Goal: Task Accomplishment & Management: Complete application form

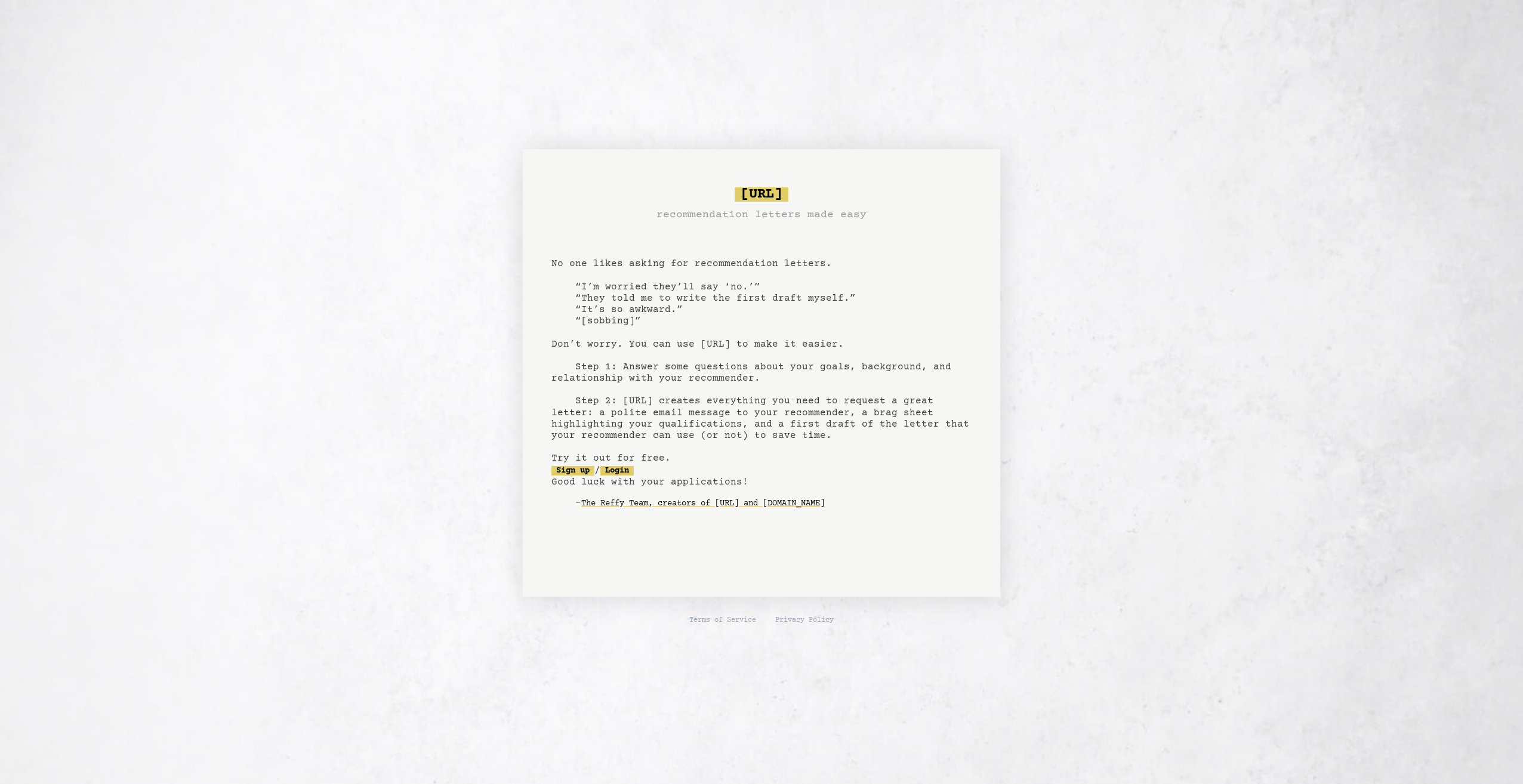
click at [593, 478] on pre "[URL] recommendation letters made easy No one likes asking for recommendation l…" at bounding box center [762, 357] width 420 height 350
click at [587, 472] on link "Sign up" at bounding box center [573, 470] width 43 height 10
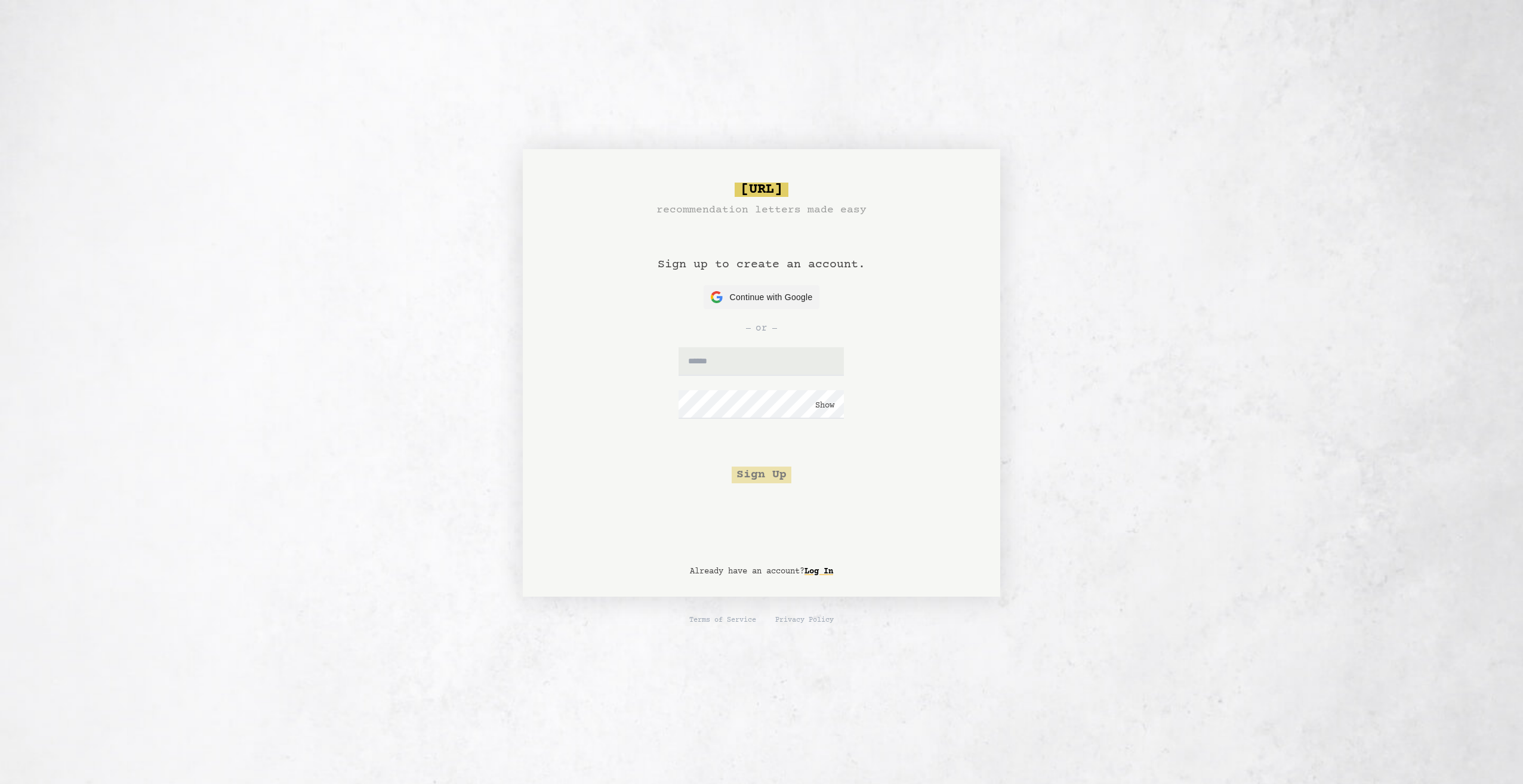
drag, startPoint x: 747, startPoint y: 382, endPoint x: 757, endPoint y: 342, distance: 41.2
click at [748, 380] on form "Show Sign Up" at bounding box center [761, 415] width 252 height 136
click at [764, 304] on div "Continue with Google Continue with Google" at bounding box center [762, 297] width 102 height 24
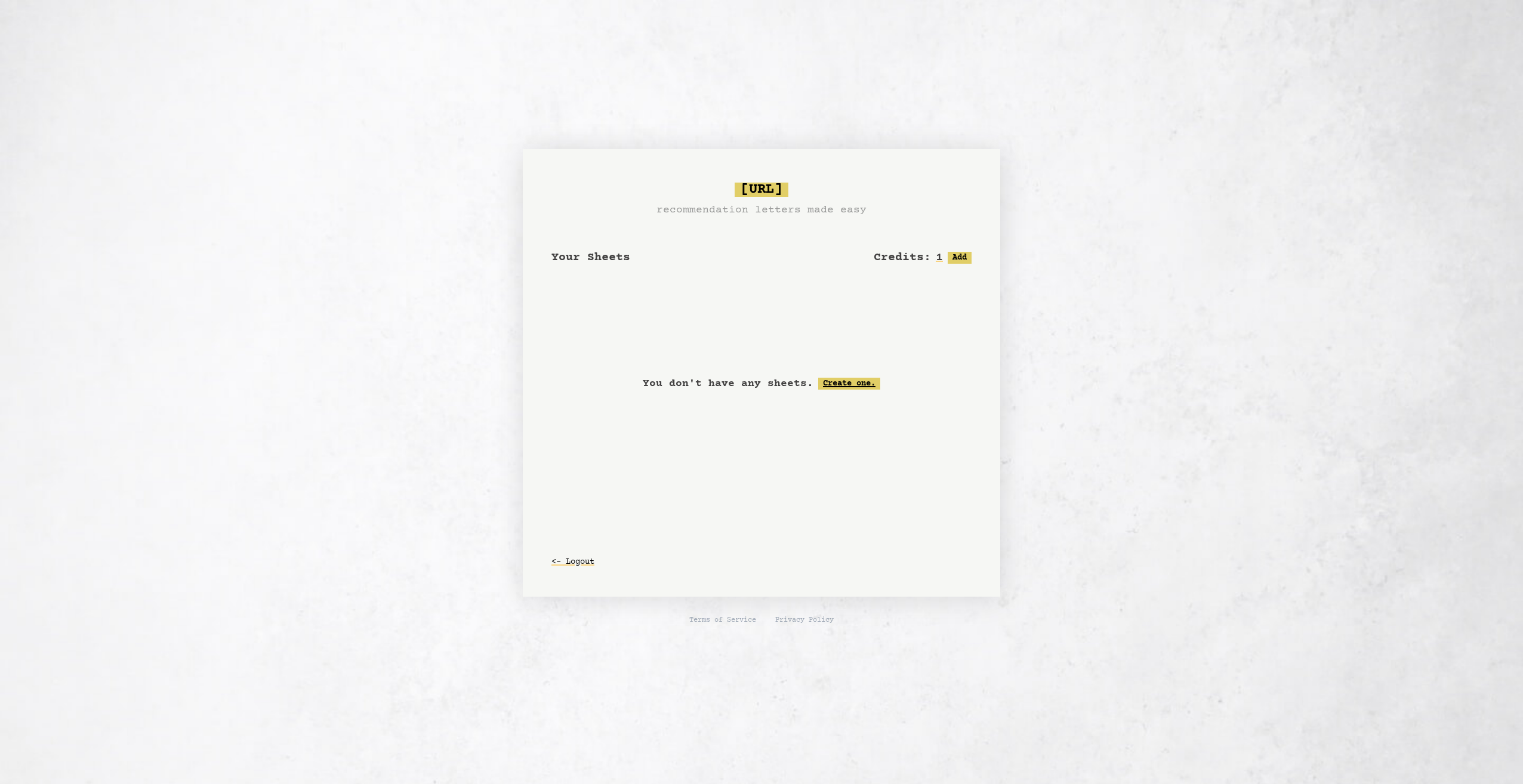
click at [839, 384] on link "Create one." at bounding box center [849, 383] width 62 height 12
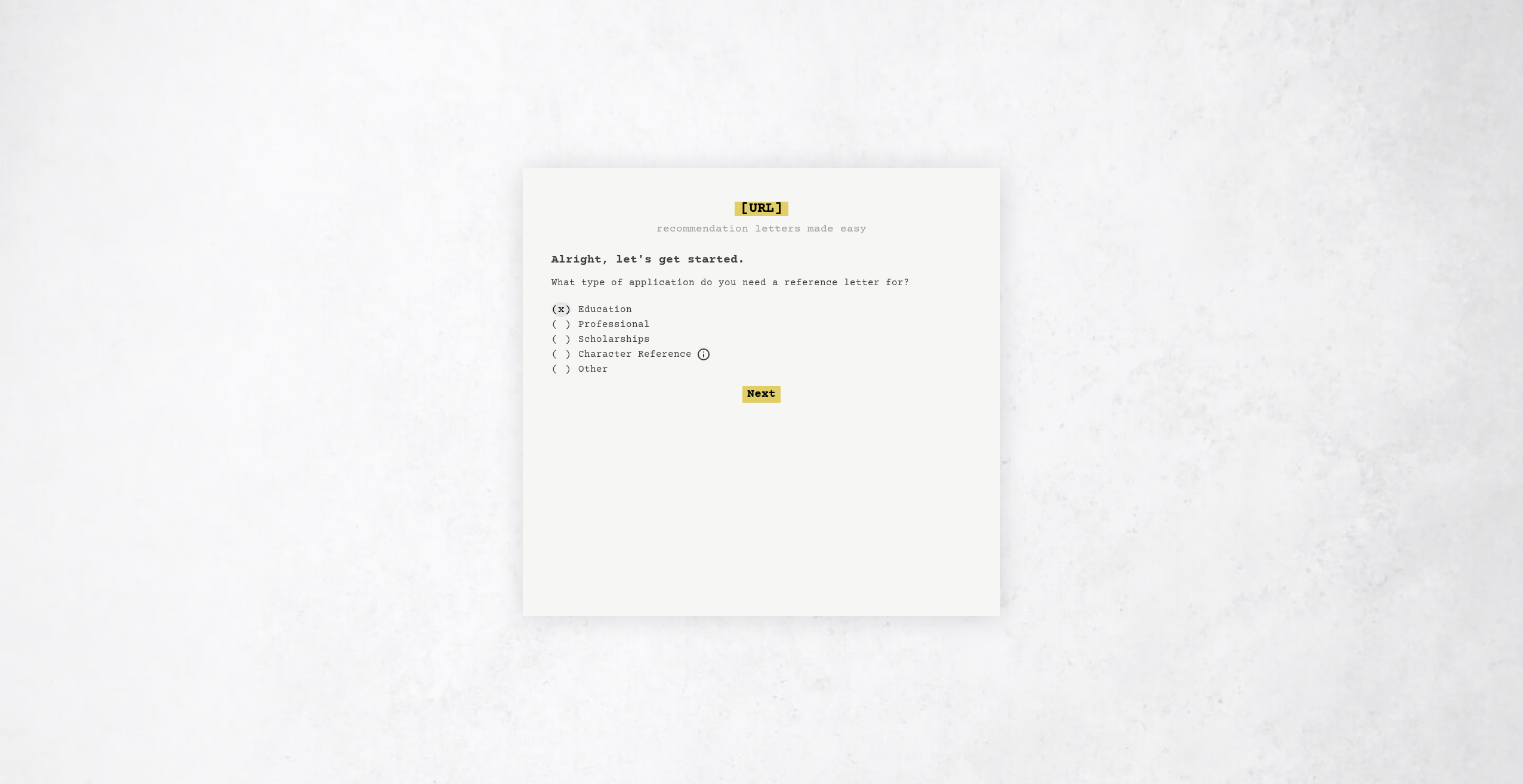
click at [566, 310] on div "( x )" at bounding box center [561, 309] width 20 height 15
drag, startPoint x: 566, startPoint y: 310, endPoint x: 559, endPoint y: 312, distance: 7.3
click at [559, 312] on div "( x )" at bounding box center [561, 309] width 20 height 15
click at [561, 343] on div "( )" at bounding box center [561, 339] width 20 height 15
click at [565, 356] on div "( )" at bounding box center [561, 354] width 20 height 15
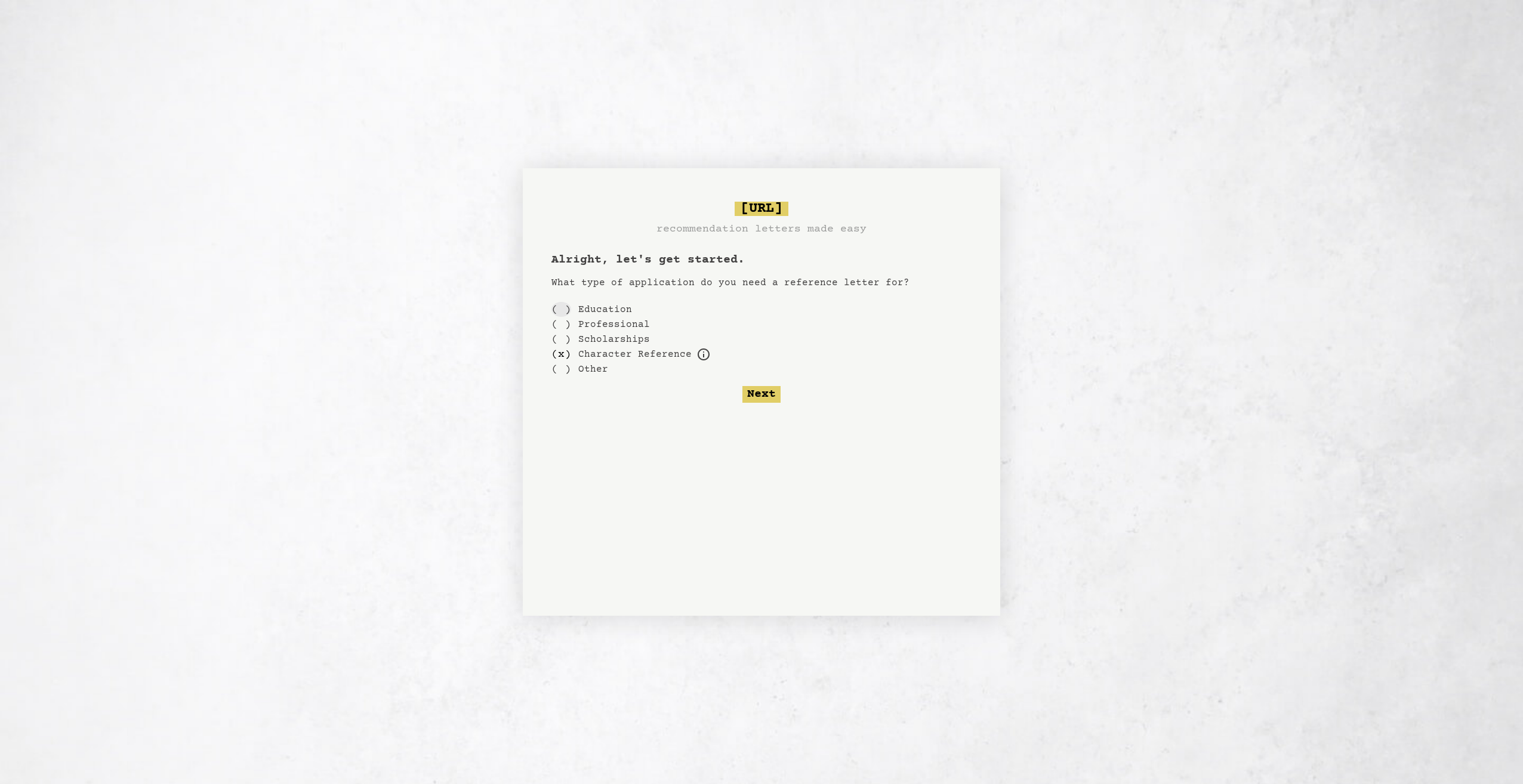
click at [563, 309] on div "( )" at bounding box center [561, 309] width 20 height 15
click at [772, 401] on button "Next" at bounding box center [762, 394] width 38 height 16
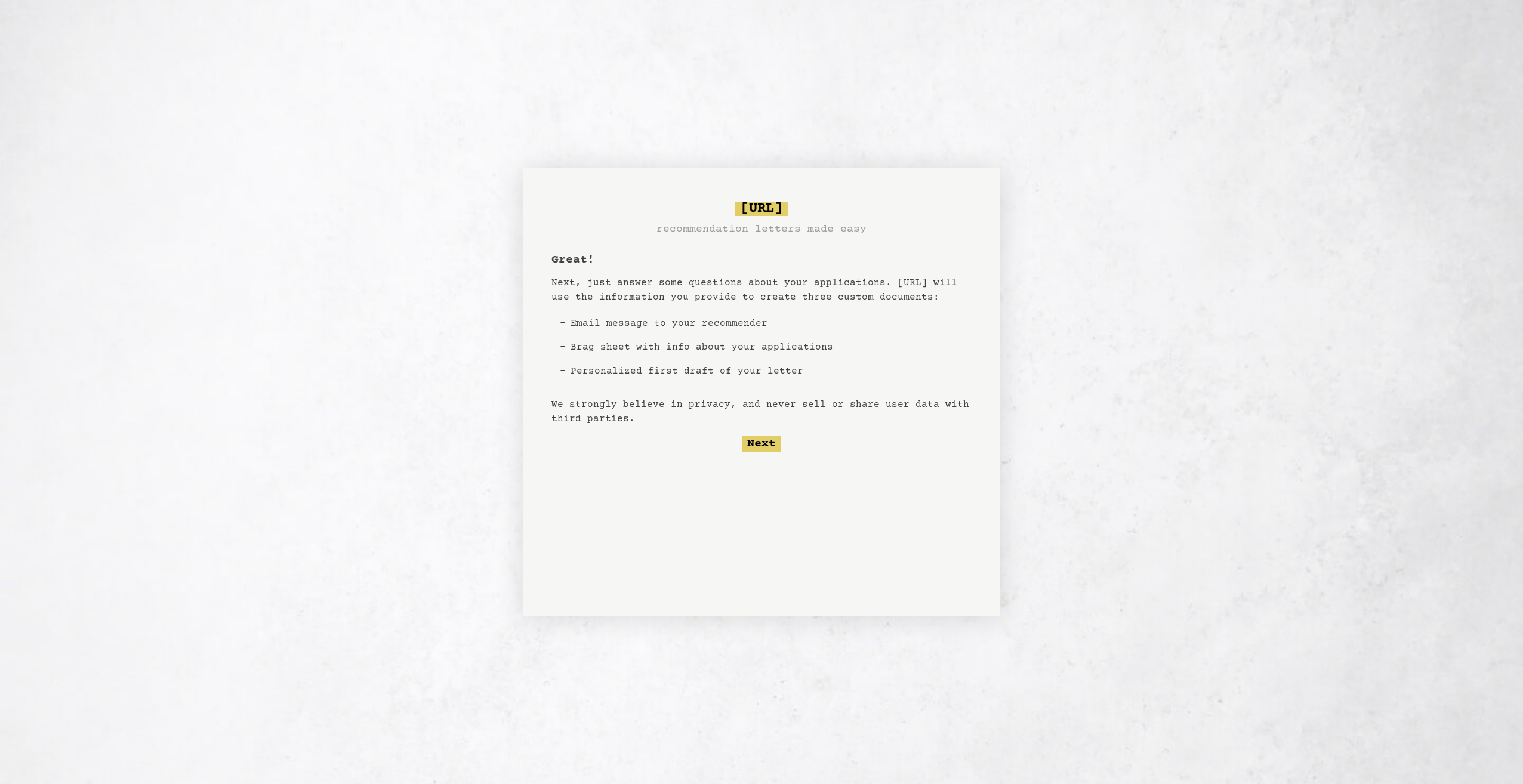
click at [553, 318] on div "Great! Next, just answer some questions about your applications. Bragsheet.ai w…" at bounding box center [762, 352] width 420 height 200
click at [758, 443] on button "Next" at bounding box center [762, 444] width 38 height 16
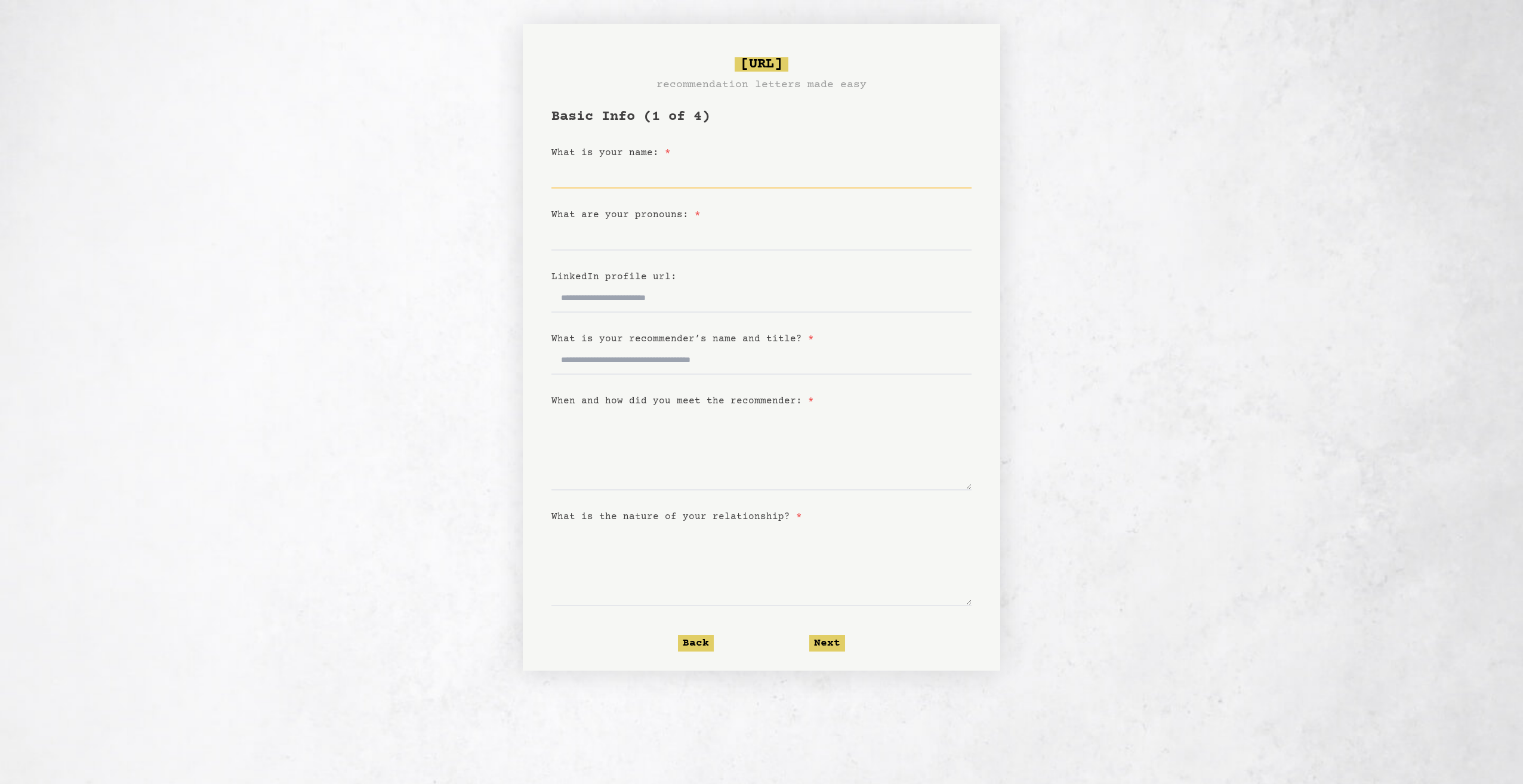
click at [641, 182] on input "What is your name: *" at bounding box center [762, 174] width 420 height 29
type input "**********"
click at [708, 239] on input "What are your pronouns: *" at bounding box center [762, 236] width 420 height 29
type input "******"
click at [711, 305] on input "LinkedIn profile url:" at bounding box center [762, 298] width 420 height 29
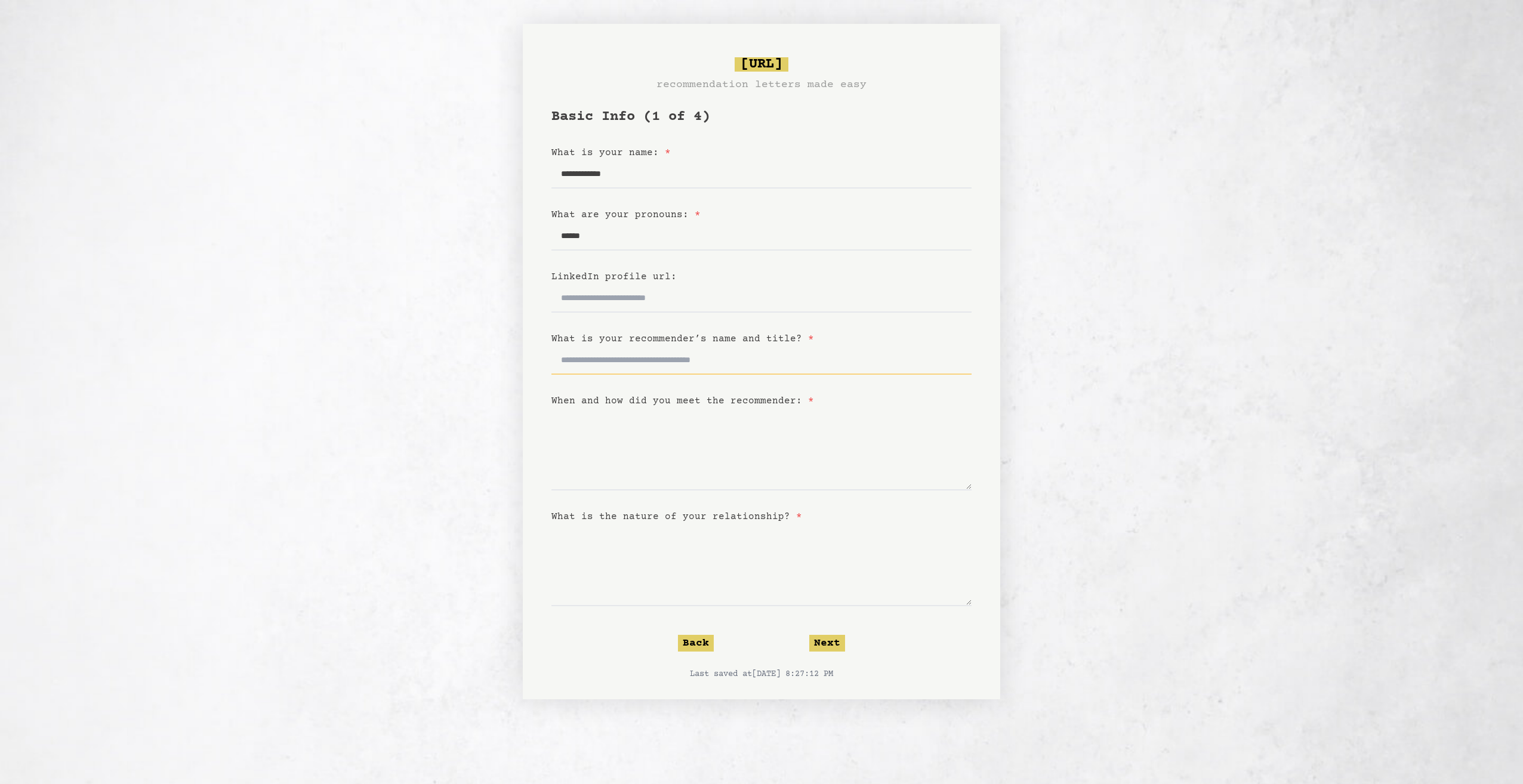
click at [710, 372] on input "What is your recommender’s name and title? *" at bounding box center [762, 360] width 420 height 29
click at [726, 494] on form "**********" at bounding box center [762, 394] width 420 height 573
click at [725, 482] on textarea "When and how did you meet the recommender: *" at bounding box center [762, 449] width 420 height 82
drag, startPoint x: 798, startPoint y: 85, endPoint x: 818, endPoint y: 86, distance: 20.0
click at [818, 86] on h3 "recommendation letters made easy" at bounding box center [761, 84] width 210 height 16
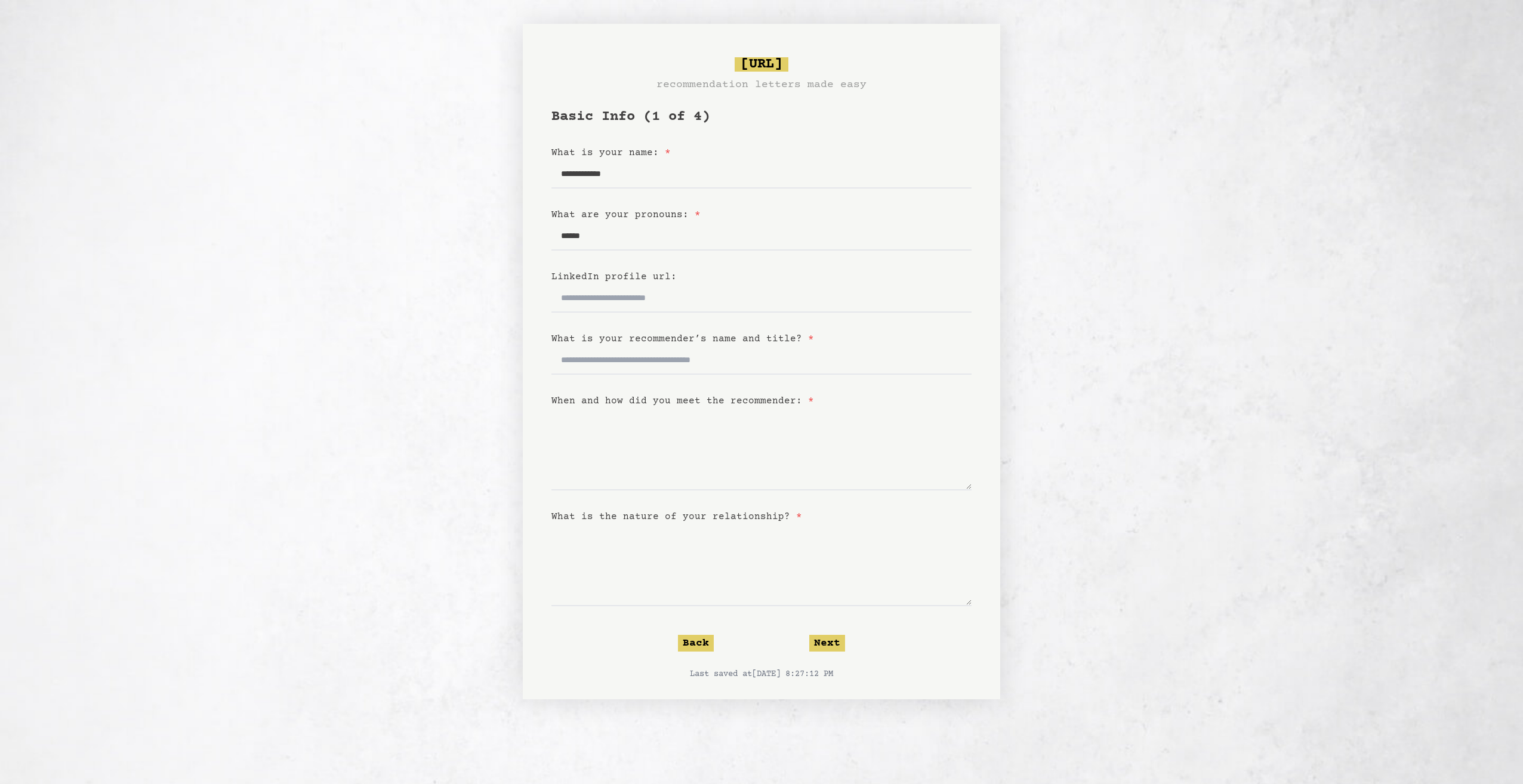
drag, startPoint x: 818, startPoint y: 86, endPoint x: 860, endPoint y: 87, distance: 42.0
click at [860, 87] on h3 "recommendation letters made easy" at bounding box center [761, 84] width 210 height 16
drag, startPoint x: 890, startPoint y: 92, endPoint x: 660, endPoint y: 79, distance: 230.4
click at [660, 79] on div "bragsheet.ai recommendation letters made easy" at bounding box center [762, 75] width 420 height 35
drag, startPoint x: 660, startPoint y: 79, endPoint x: 633, endPoint y: 269, distance: 191.9
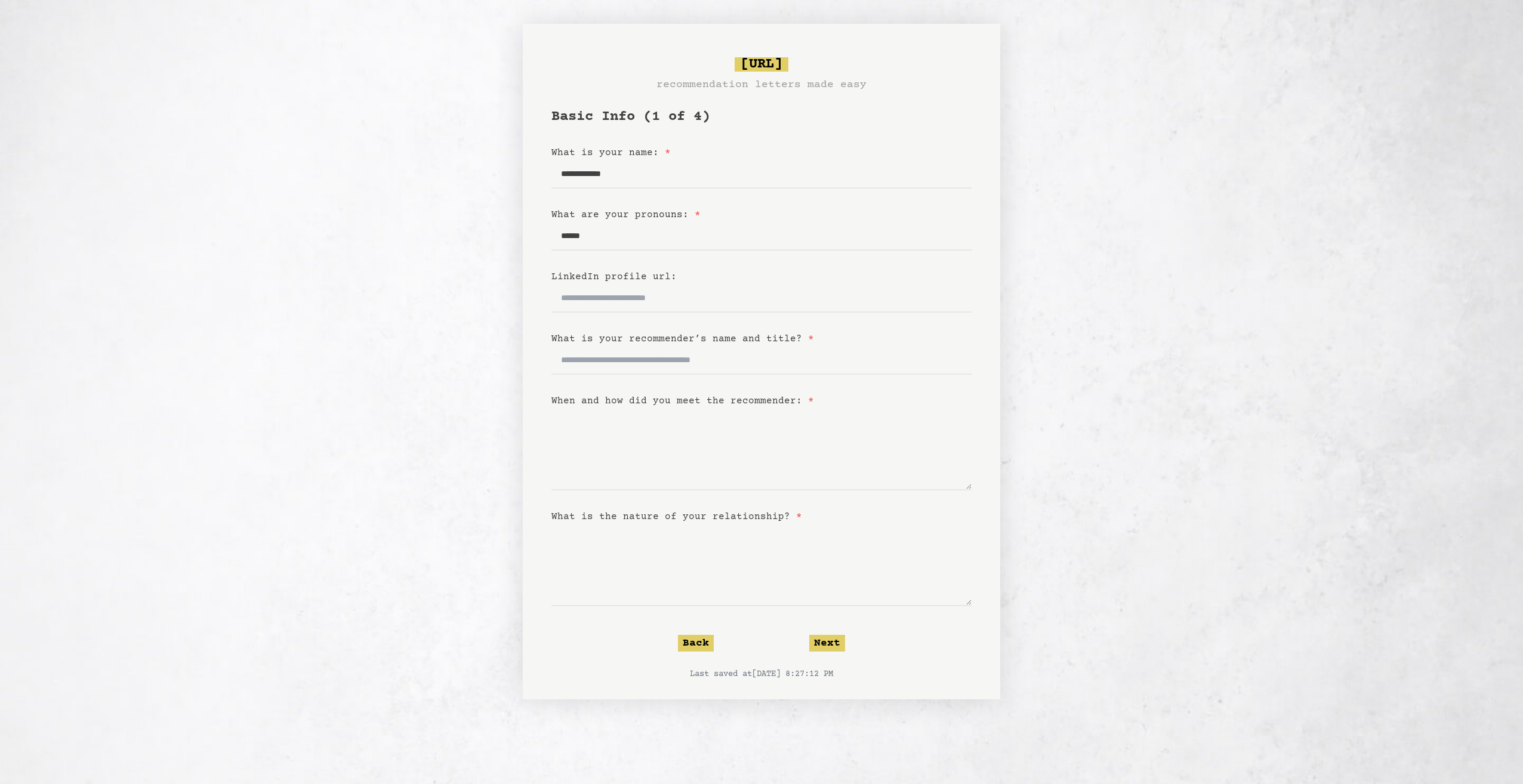
click at [630, 259] on form "**********" at bounding box center [762, 394] width 420 height 573
click at [648, 302] on input "LinkedIn profile url:" at bounding box center [762, 298] width 420 height 29
click at [689, 378] on form "**********" at bounding box center [762, 394] width 420 height 573
click at [695, 370] on input "What is your recommender’s name and title? *" at bounding box center [762, 360] width 420 height 29
type input "*"
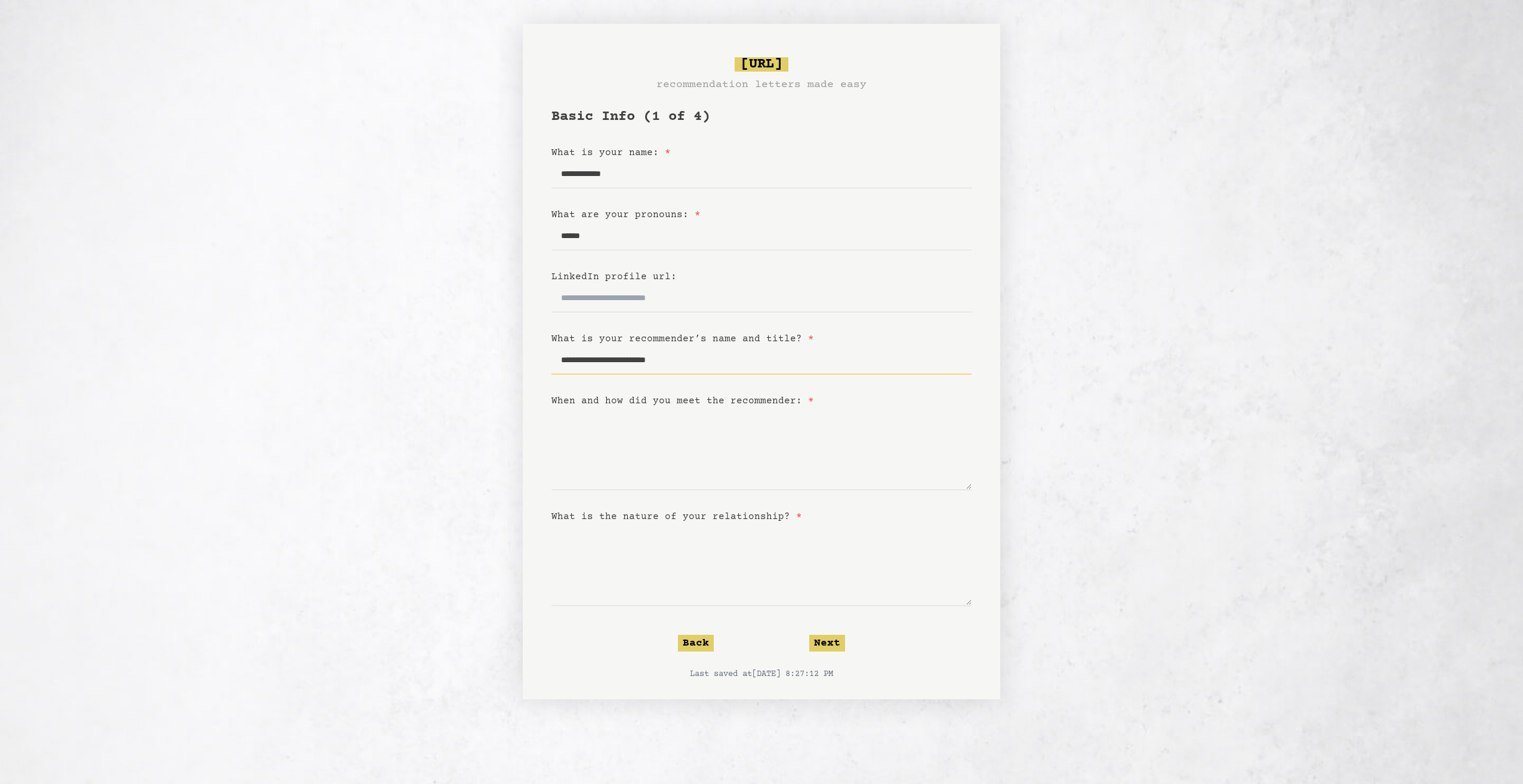
type input "**********"
click at [768, 478] on textarea "When and how did you meet the recommender: *" at bounding box center [762, 449] width 420 height 82
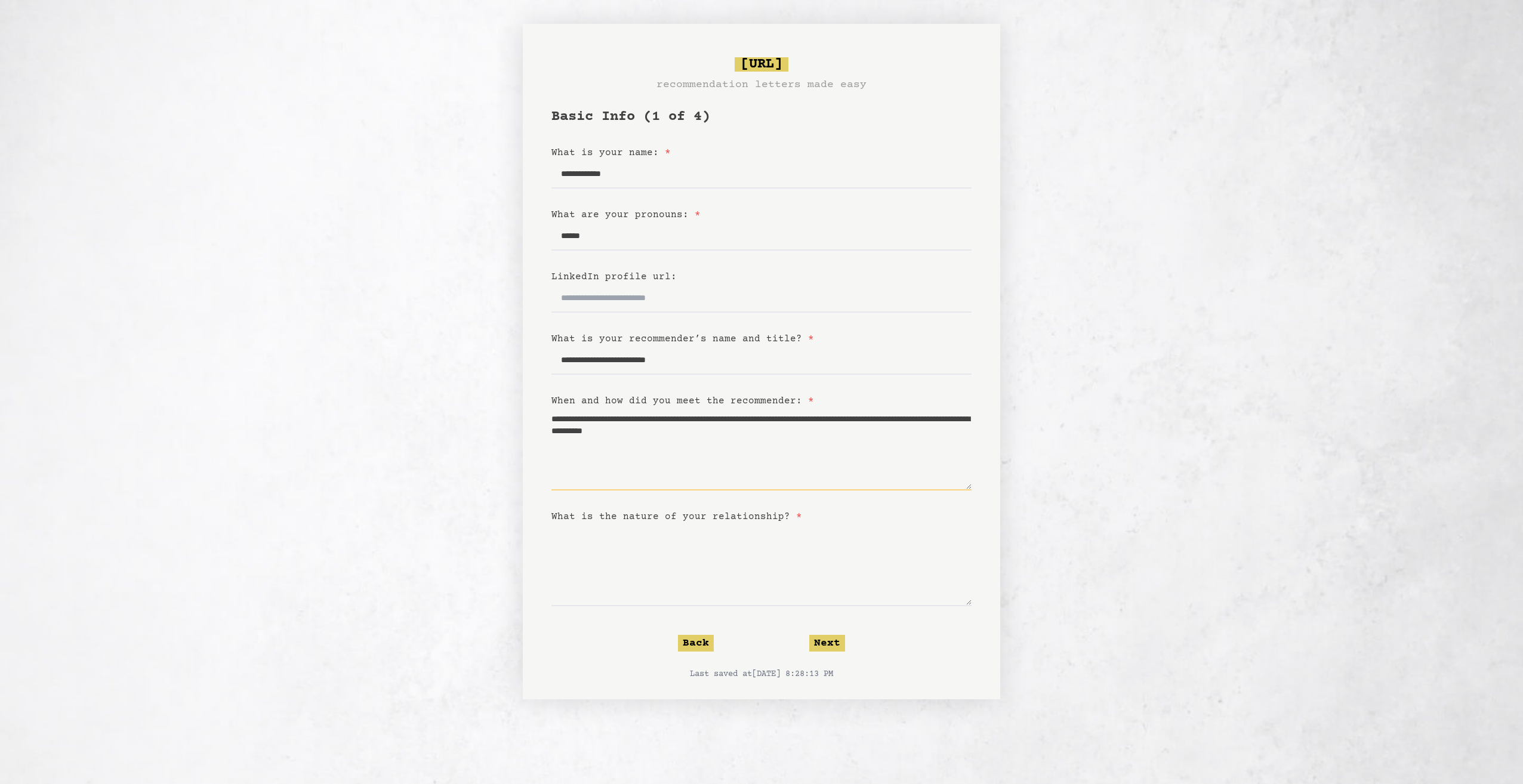
type textarea "**********"
click at [682, 593] on textarea "What is the nature of your relationship? *" at bounding box center [762, 565] width 420 height 82
type textarea "**********"
click at [829, 632] on form "**********" at bounding box center [762, 394] width 420 height 573
click at [829, 644] on button "Next" at bounding box center [827, 643] width 36 height 16
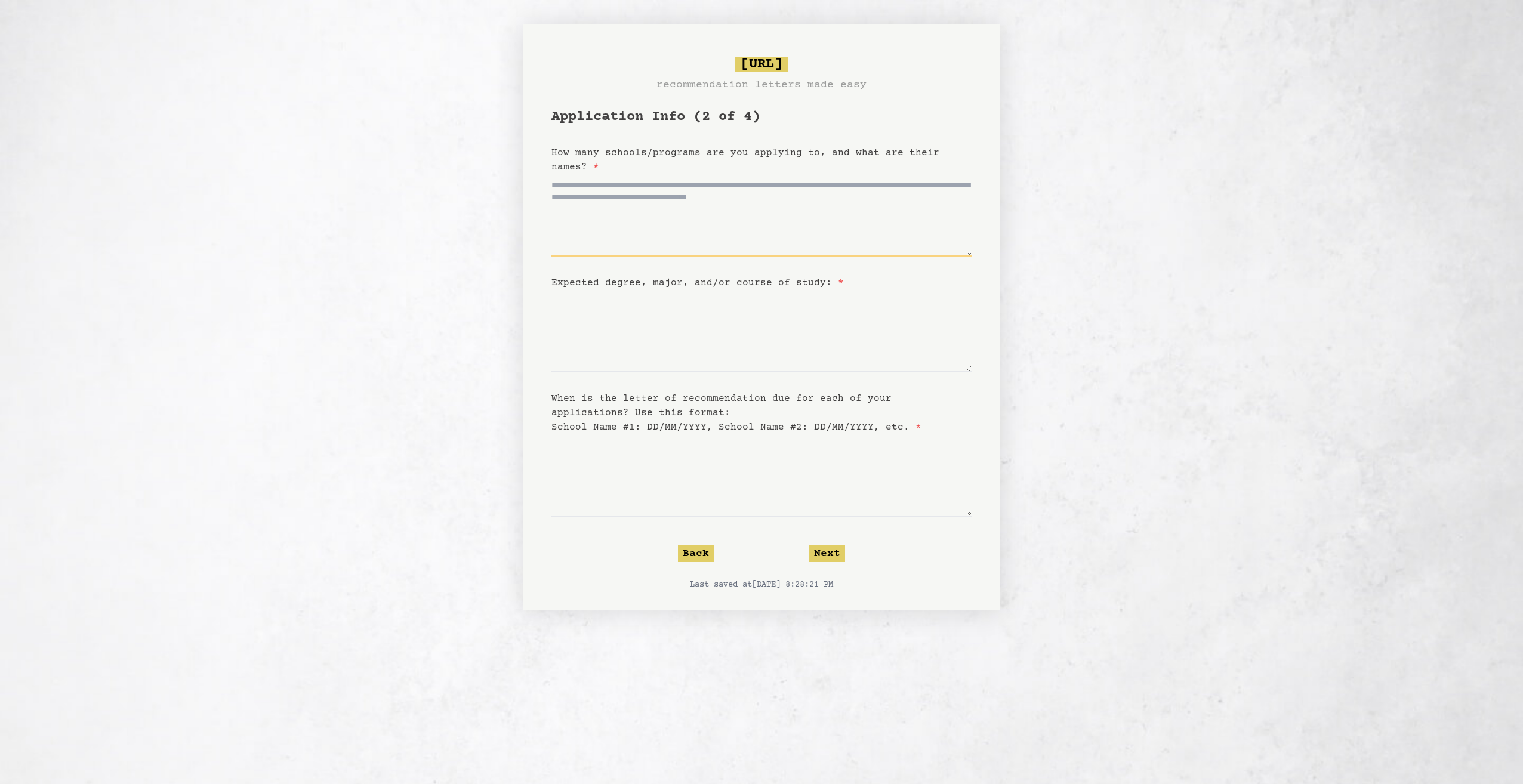
click at [769, 221] on textarea "How many schools/programs are you applying to, and what are their names? *" at bounding box center [762, 215] width 420 height 82
click at [772, 376] on form "Application Info (2 of 4) How many schools/programs are you applying to, and wh…" at bounding box center [762, 349] width 420 height 483
click at [772, 368] on textarea "Expected degree, major, and/or course of study: *" at bounding box center [762, 331] width 420 height 82
click at [836, 544] on form "Application Info (2 of 4) How many schools/programs are you applying to, and wh…" at bounding box center [762, 349] width 420 height 483
drag, startPoint x: 836, startPoint y: 544, endPoint x: 834, endPoint y: 551, distance: 7.3
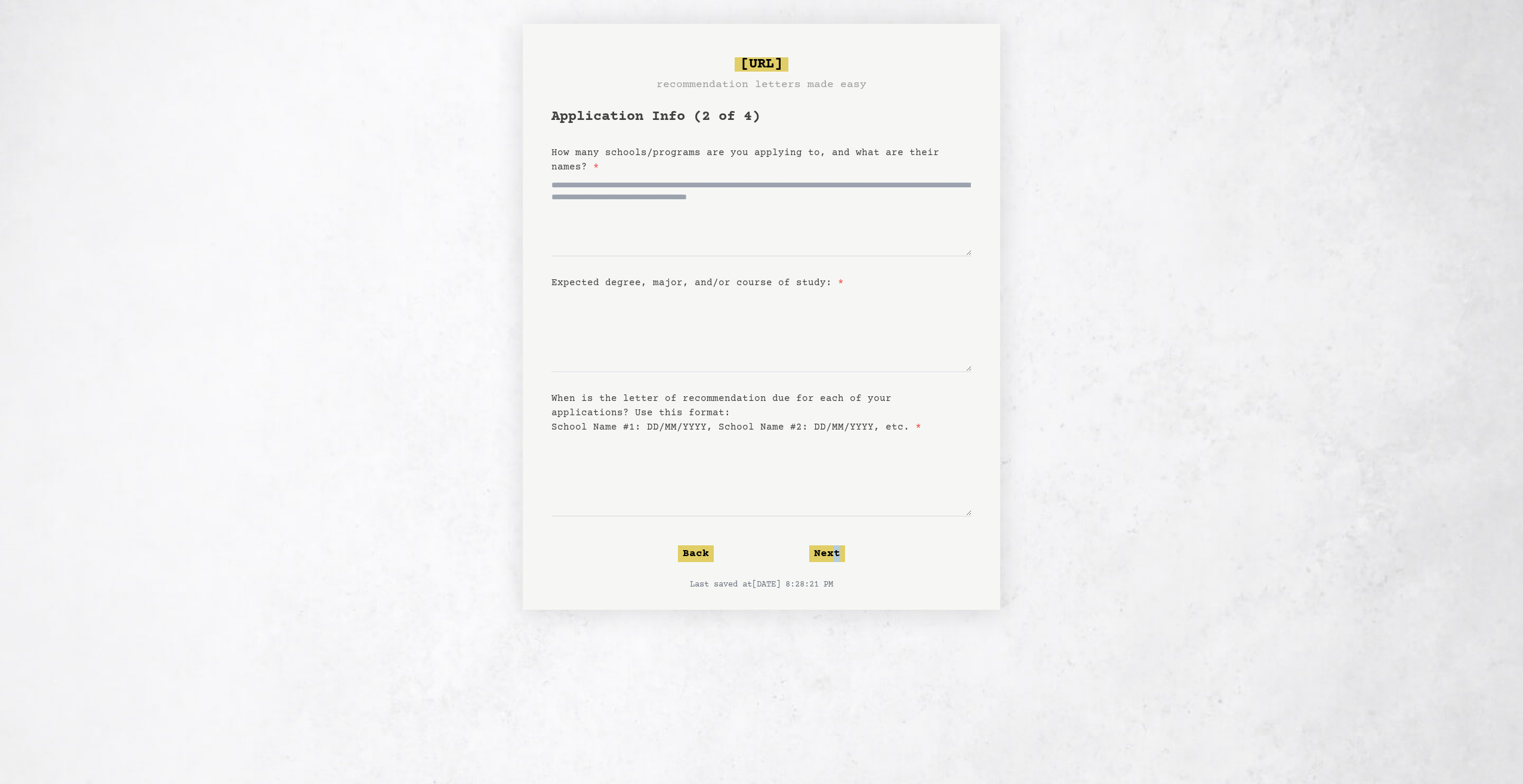
click at [834, 551] on button "Next" at bounding box center [827, 553] width 36 height 16
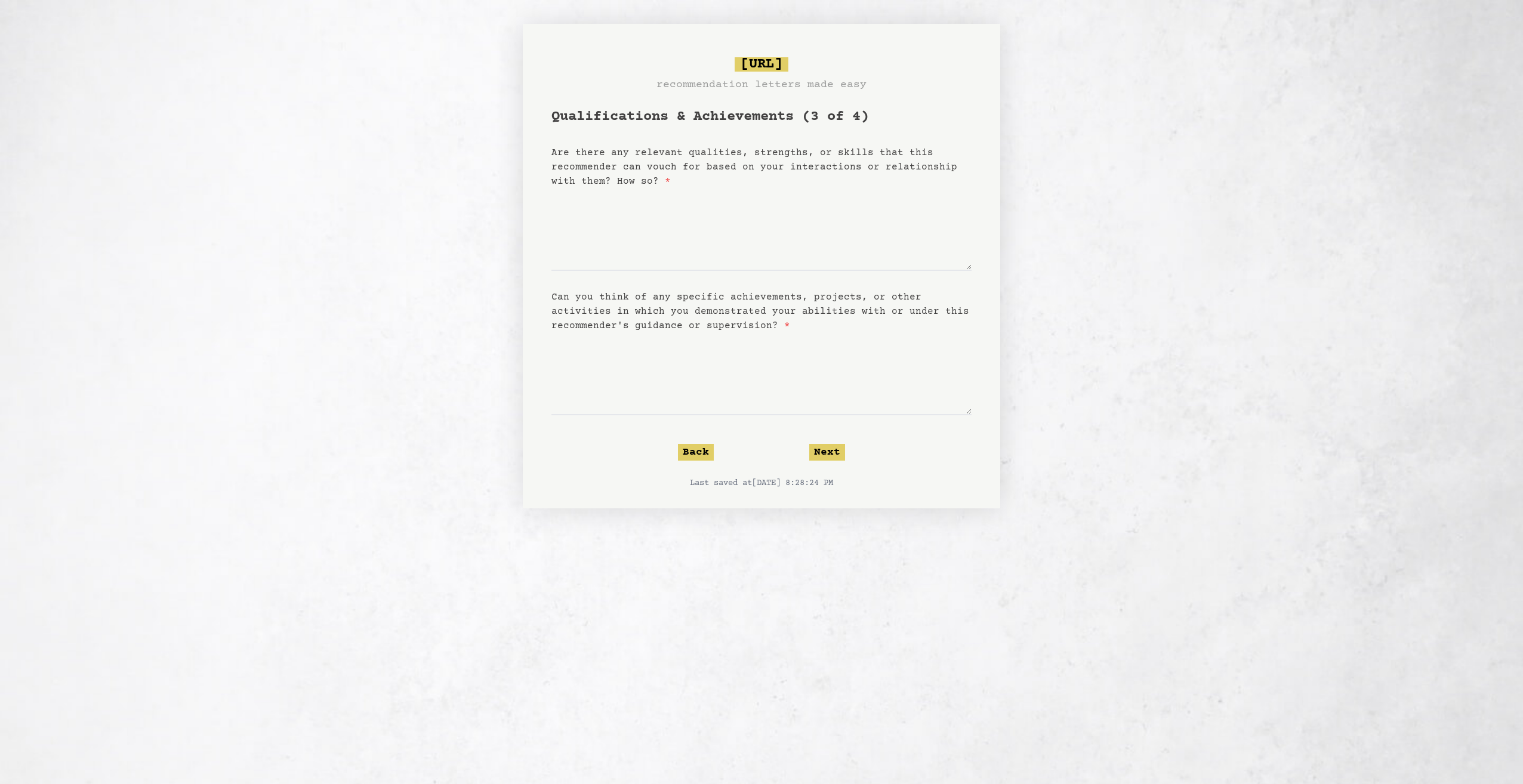
click at [826, 470] on form "Qualifications & Achievements (3 of 4) Are there any relevant qualities, streng…" at bounding box center [762, 298] width 420 height 382
click at [827, 461] on form "Qualifications & Achievements (3 of 4) Are there any relevant qualities, streng…" at bounding box center [762, 298] width 420 height 382
click at [829, 453] on button "Next" at bounding box center [827, 452] width 36 height 16
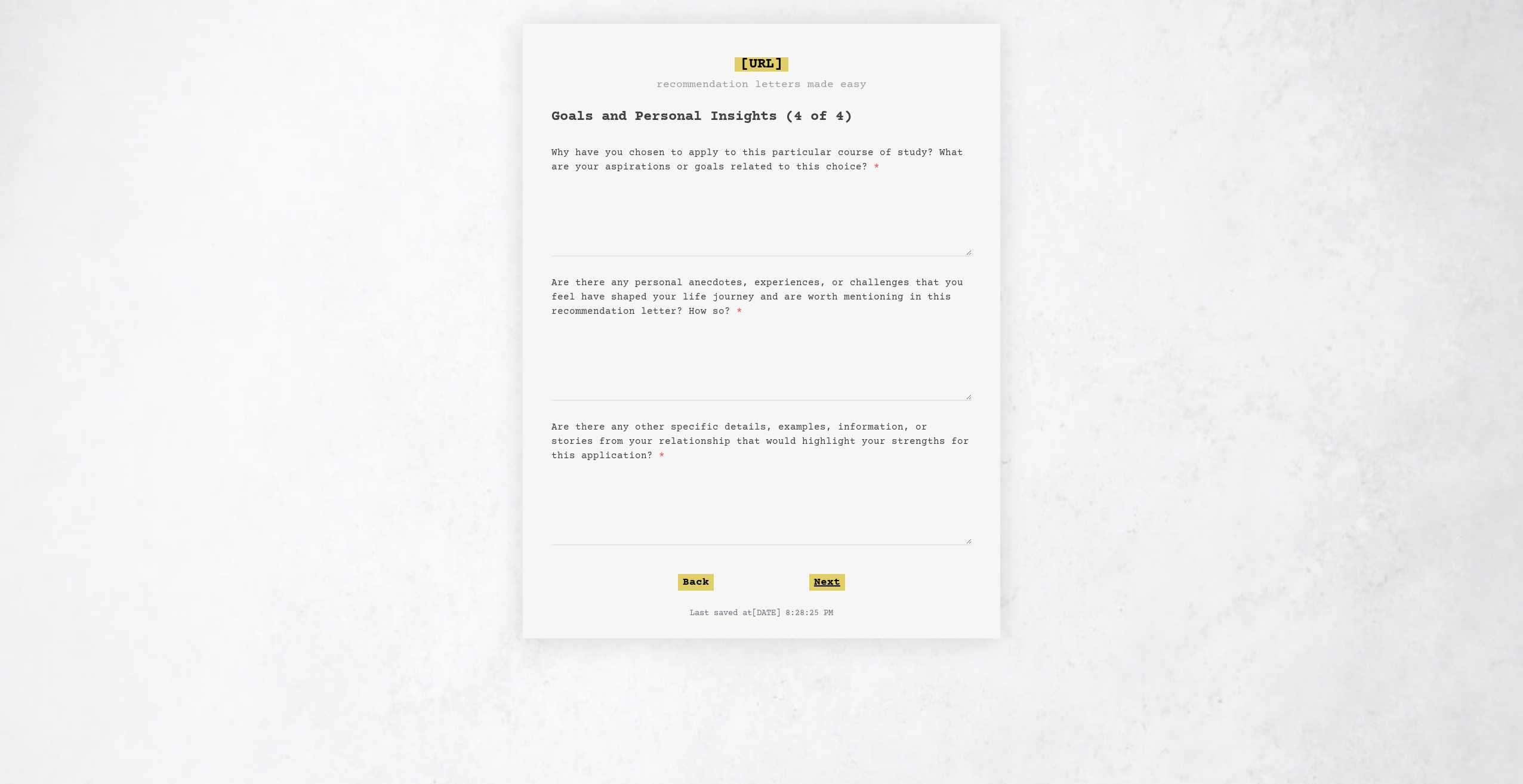
click at [834, 581] on button "Next" at bounding box center [827, 582] width 36 height 16
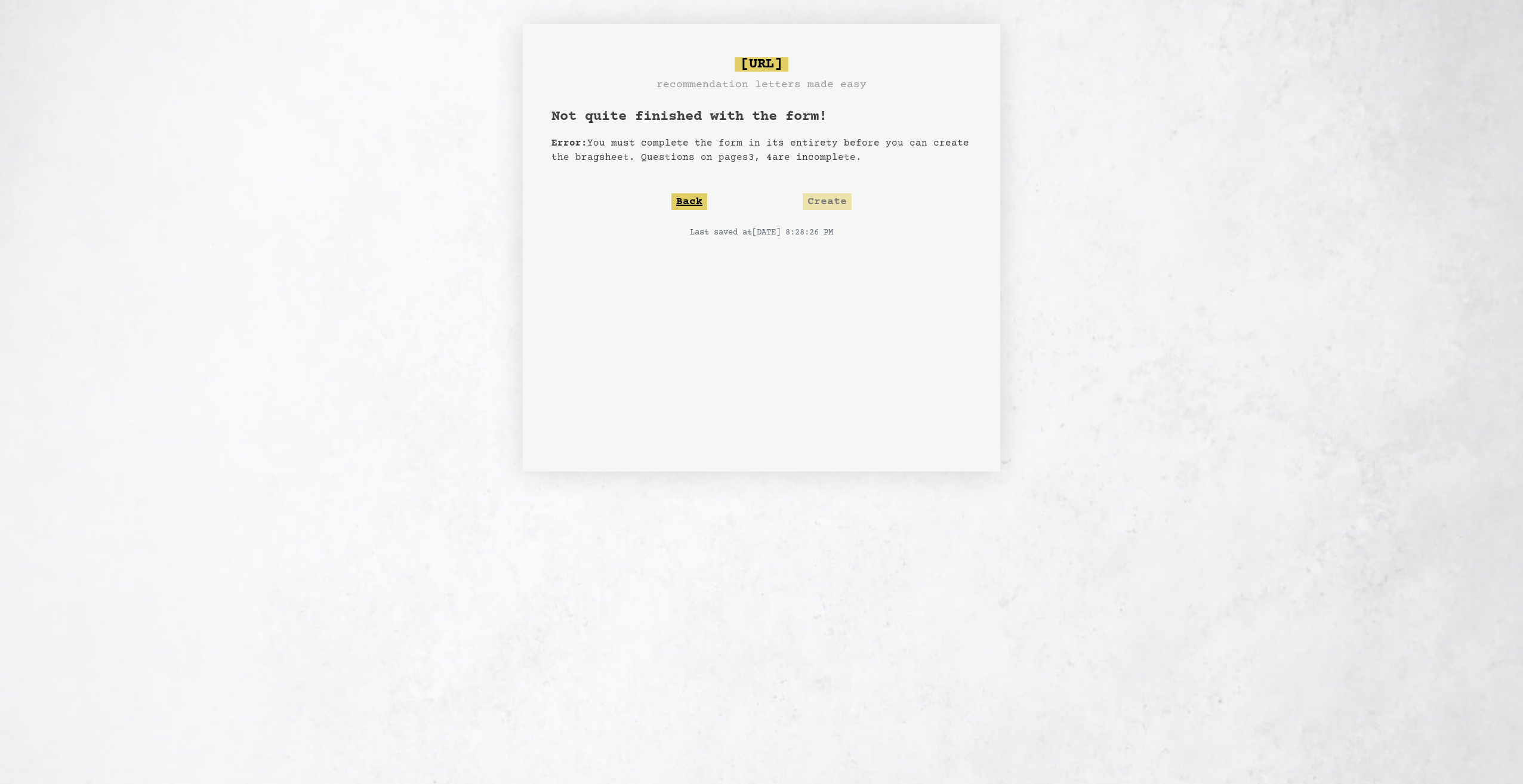
click at [685, 203] on button "Back" at bounding box center [689, 202] width 36 height 16
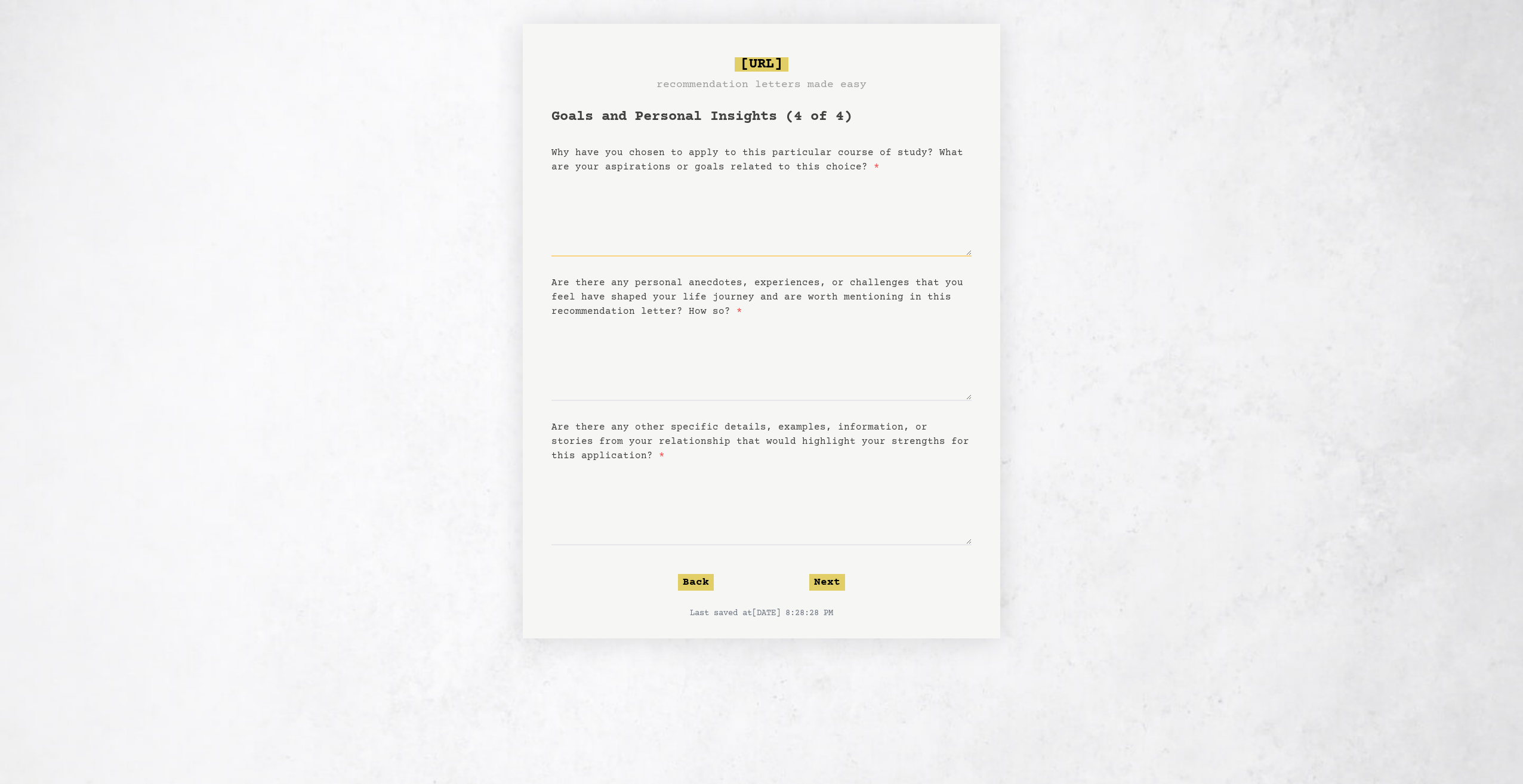
click at [663, 210] on textarea "Why have you chosen to apply to this particular course of study? What are your …" at bounding box center [762, 215] width 420 height 82
click at [705, 395] on textarea "Are there any personal anecdotes, experiences, or challenges that you feel have…" at bounding box center [762, 360] width 420 height 82
click at [697, 577] on button "Back" at bounding box center [696, 582] width 36 height 16
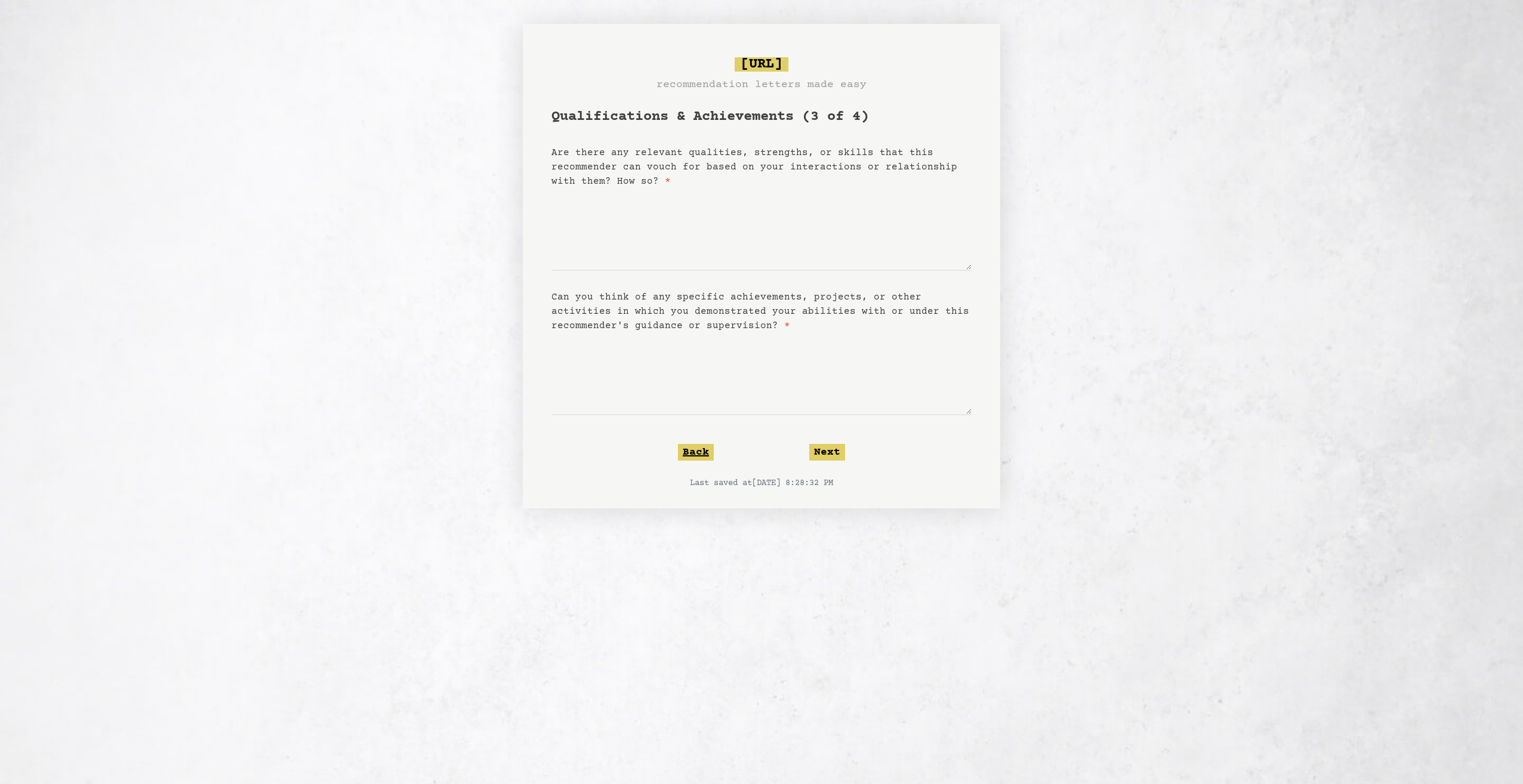
click at [699, 447] on button "Back" at bounding box center [696, 452] width 36 height 16
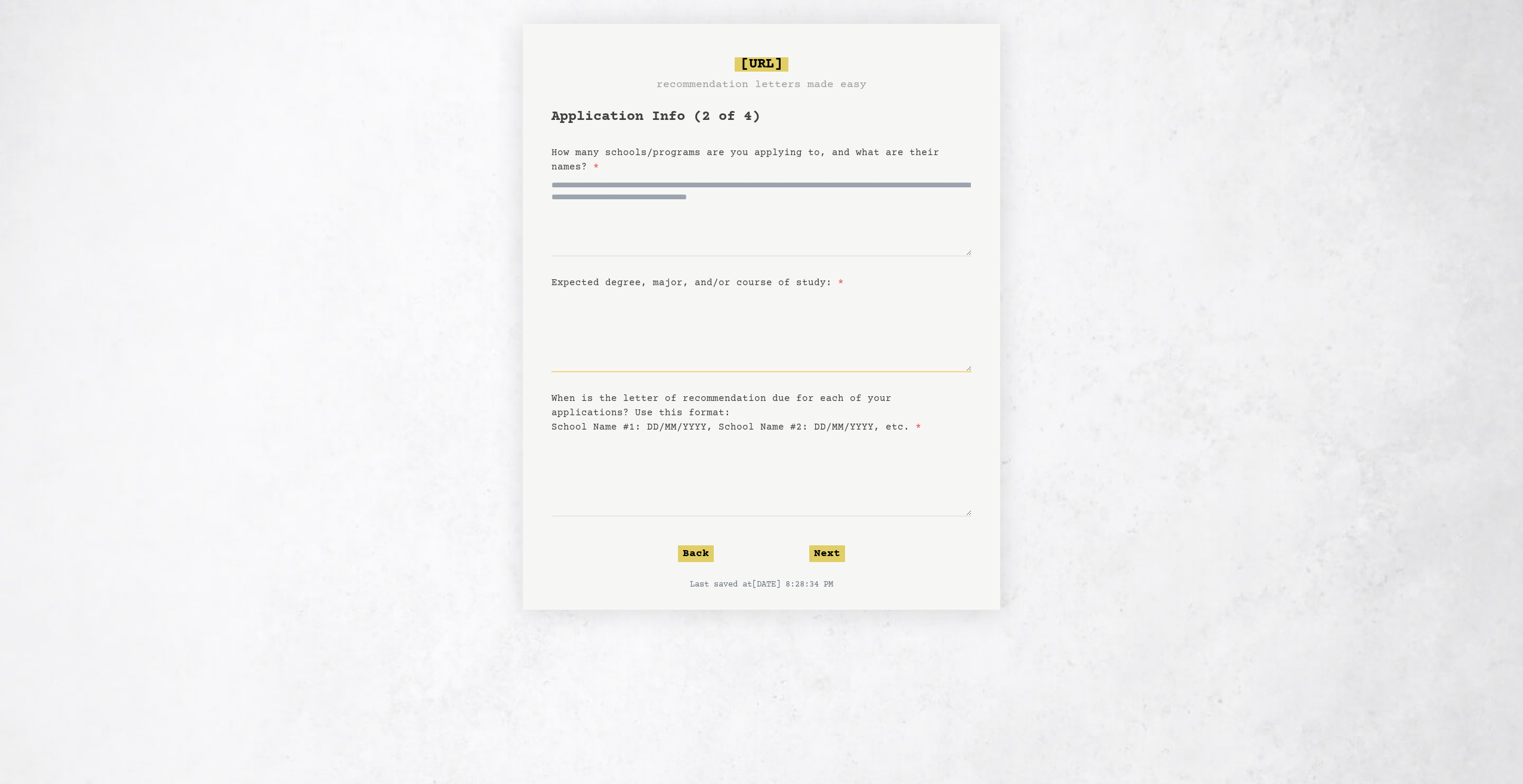
click at [720, 356] on textarea "Expected degree, major, and/or course of study: *" at bounding box center [762, 331] width 420 height 82
click at [694, 456] on textarea "When is the letter of recommendation due for each of your applications? Use thi…" at bounding box center [762, 475] width 420 height 82
click at [686, 484] on textarea "When is the letter of recommendation due for each of your applications? Use thi…" at bounding box center [762, 475] width 420 height 82
click at [625, 373] on form "Application Info (2 of 4) How many schools/programs are you applying to, and wh…" at bounding box center [762, 349] width 420 height 483
click at [611, 363] on textarea "Expected degree, major, and/or course of study: *" at bounding box center [762, 331] width 420 height 82
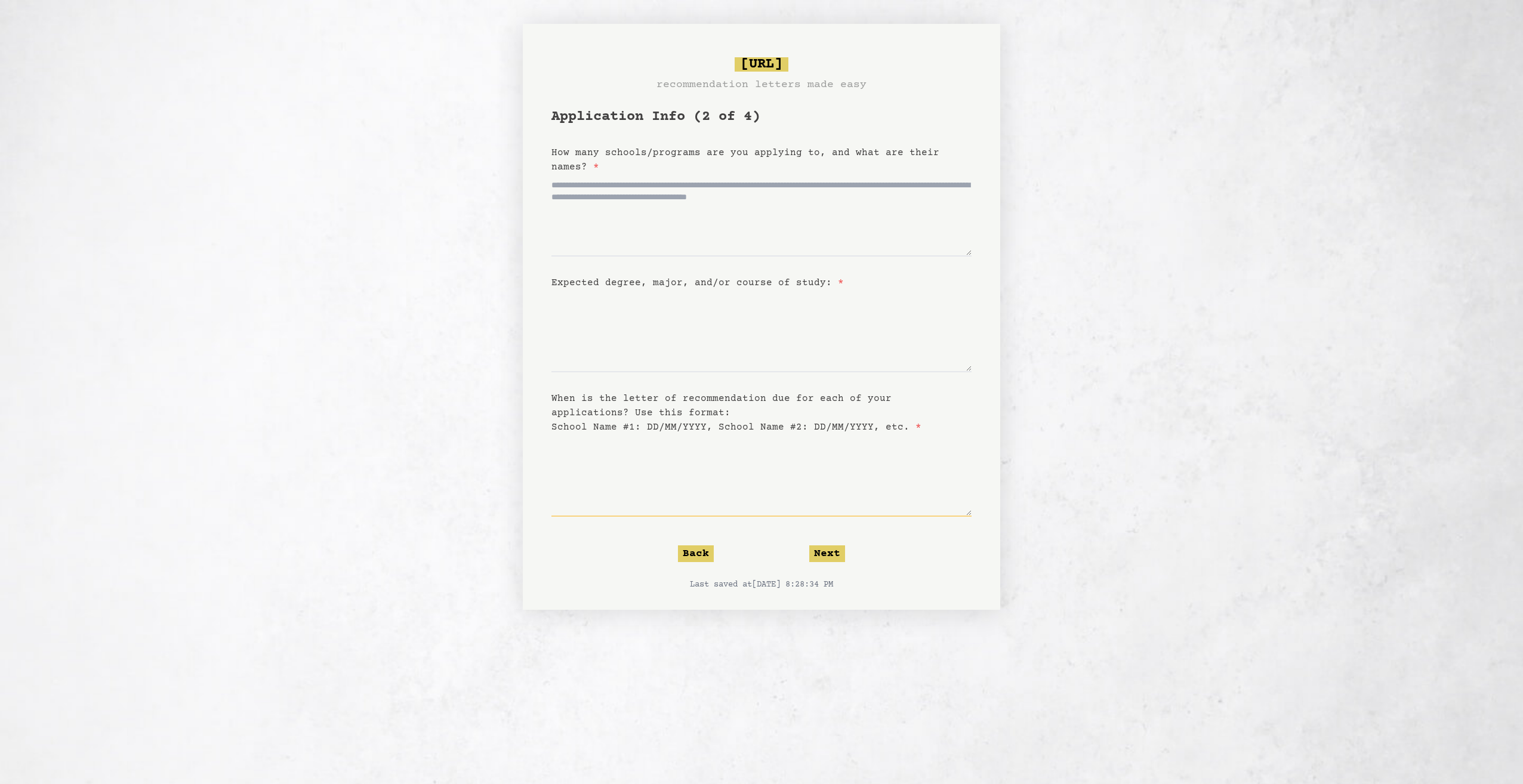
click at [722, 505] on textarea "When is the letter of recommendation due for each of your applications? Use thi…" at bounding box center [762, 475] width 420 height 82
click at [705, 555] on button "Back" at bounding box center [696, 553] width 36 height 16
